Goal: Find specific page/section: Find specific page/section

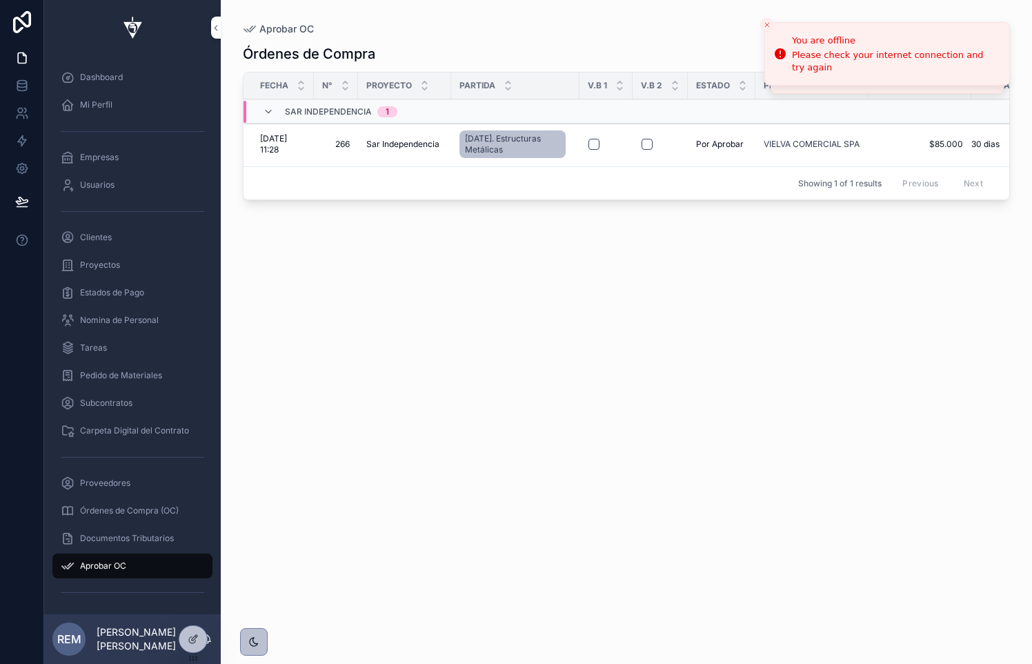
click at [94, 511] on span "Órdenes de Compra (OC)" at bounding box center [129, 510] width 99 height 11
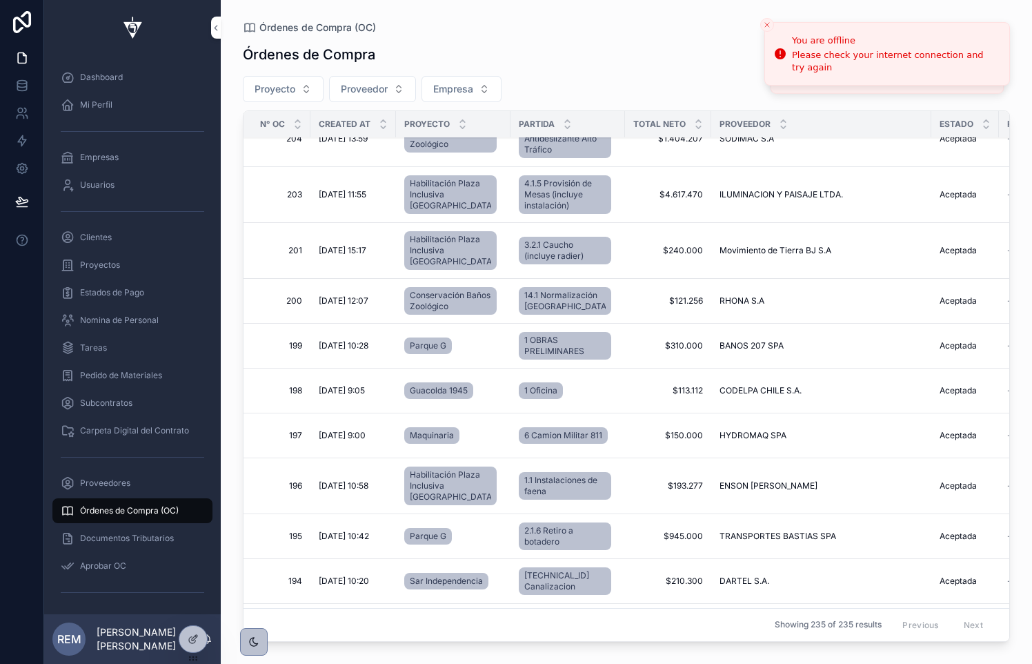
scroll to position [3167, 0]
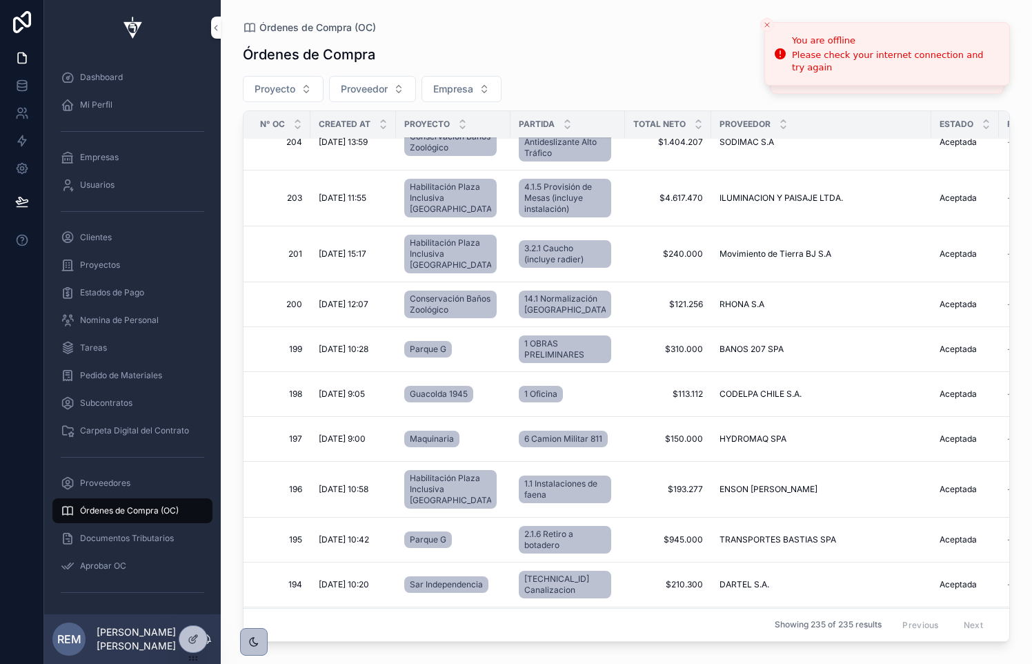
click at [287, 204] on span "203" at bounding box center [281, 198] width 42 height 11
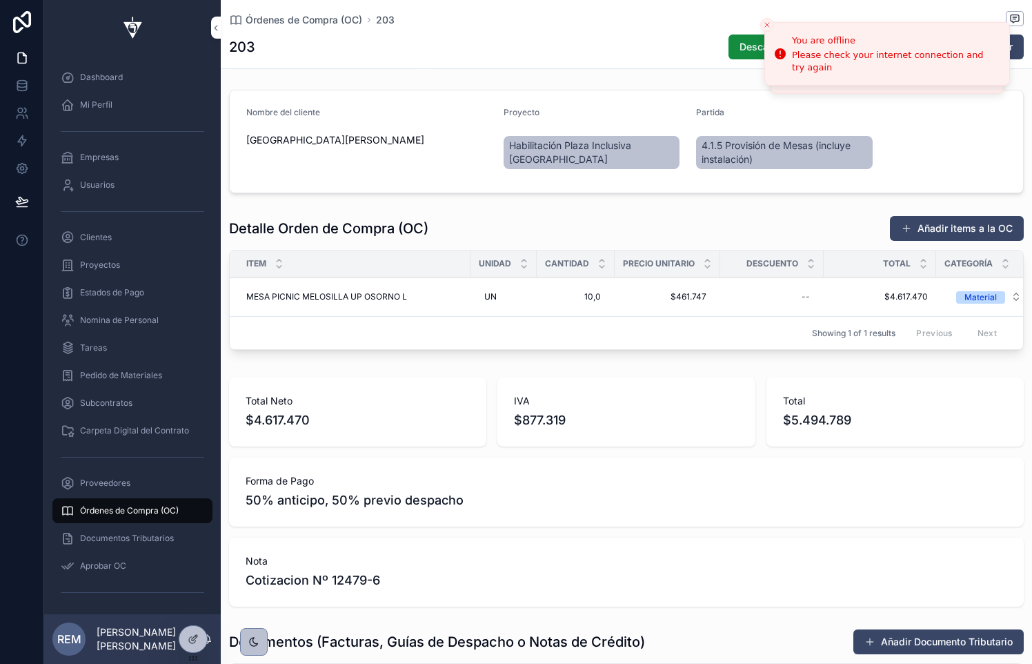
scroll to position [249, 0]
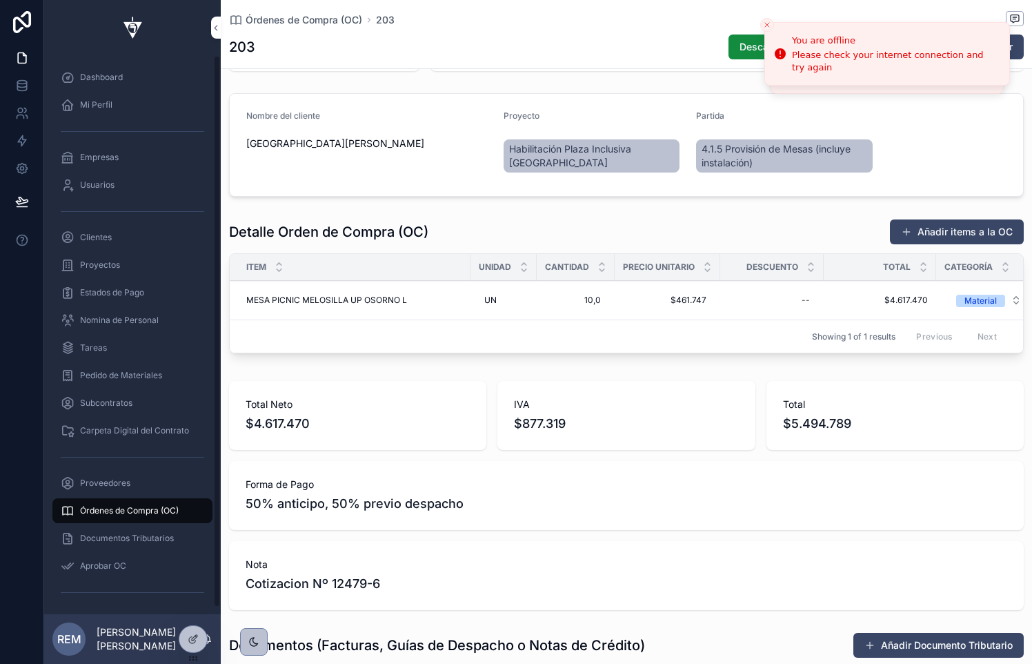
click at [104, 507] on span "Órdenes de Compra (OC)" at bounding box center [129, 510] width 99 height 11
